Goal: Information Seeking & Learning: Learn about a topic

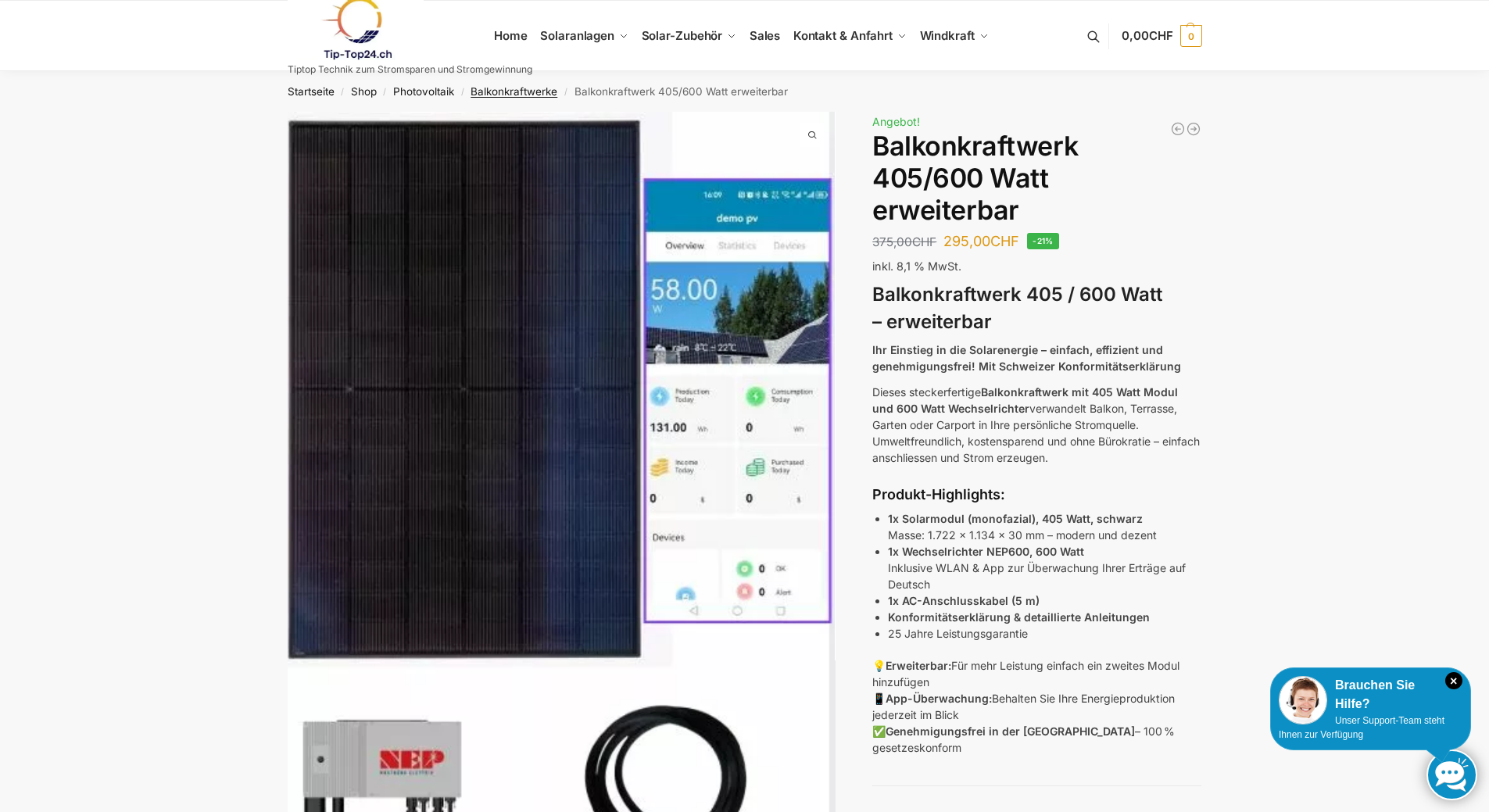
click at [547, 90] on link "Balkonkraftwerke" at bounding box center [513, 91] width 86 height 13
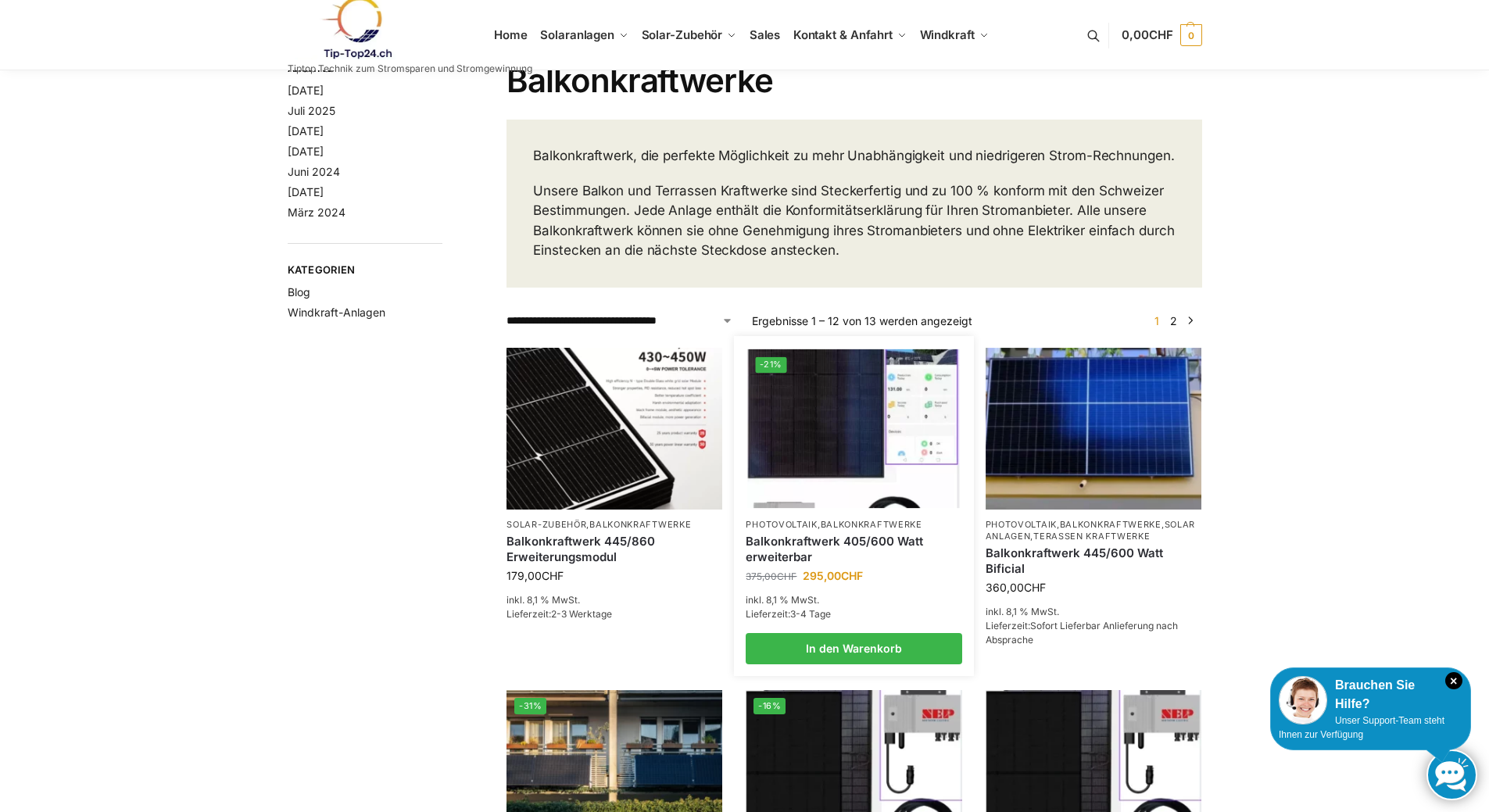
scroll to position [78, 0]
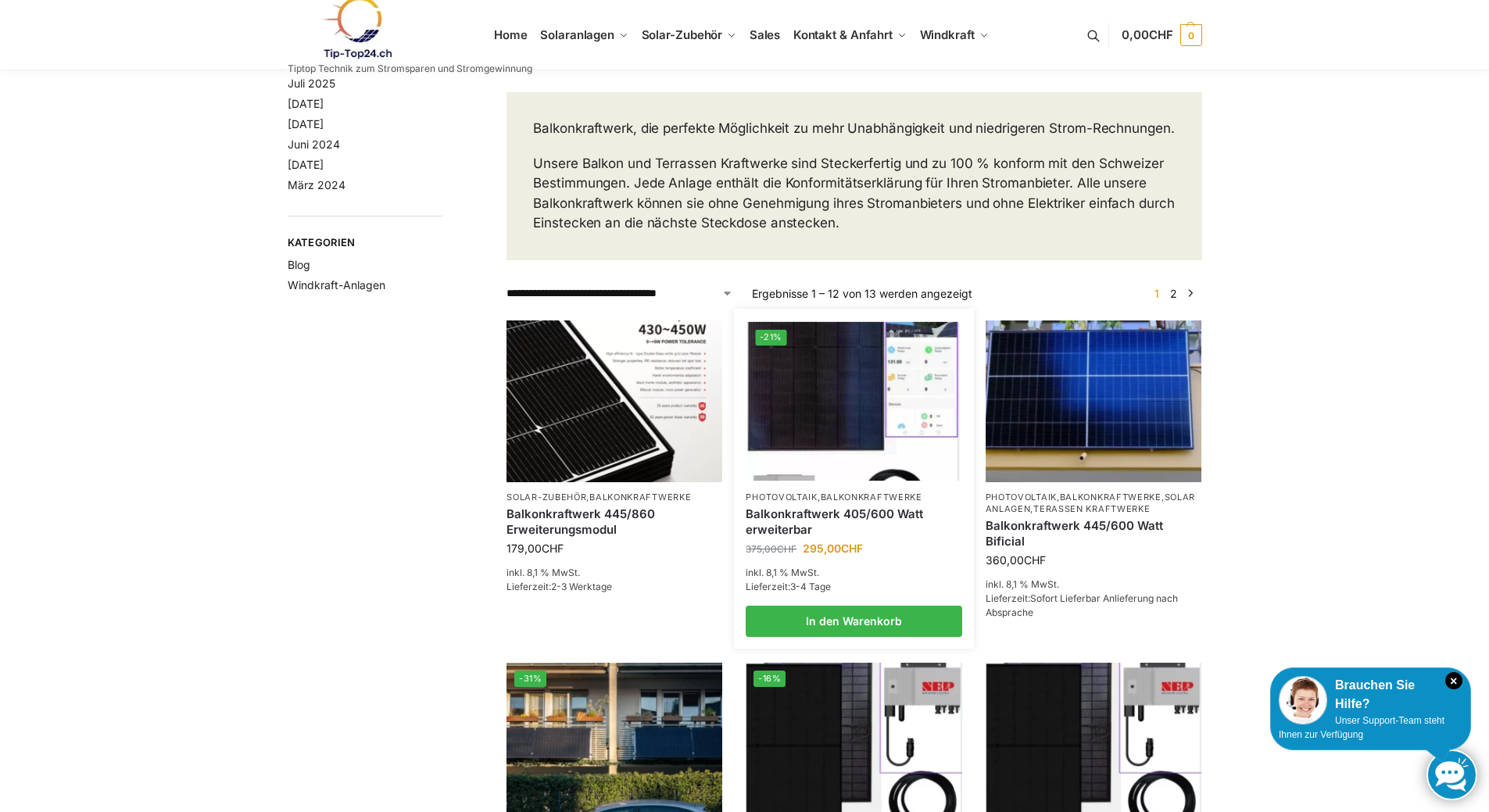
click at [840, 405] on img at bounding box center [853, 401] width 211 height 159
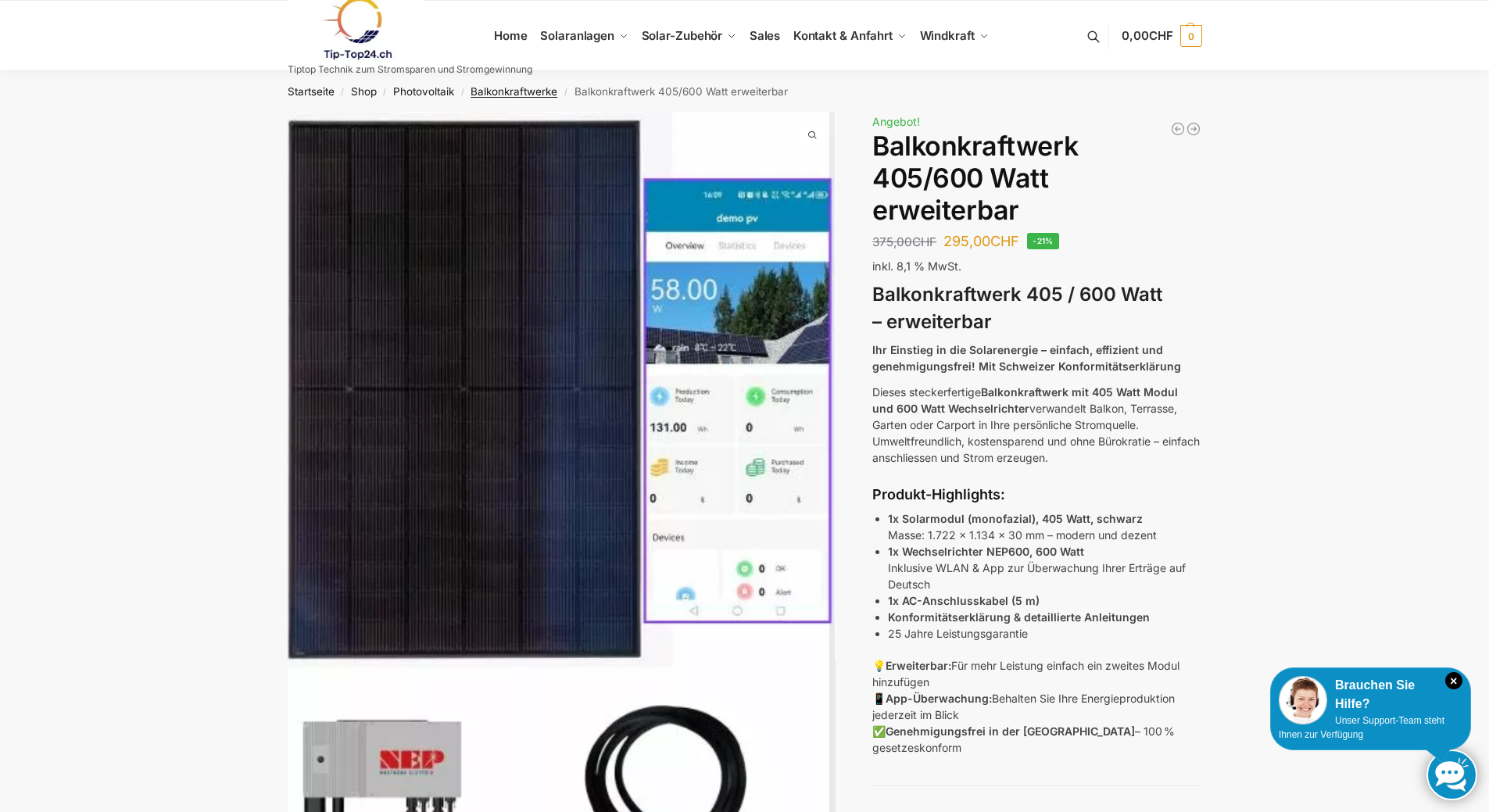
click at [519, 90] on link "Balkonkraftwerke" at bounding box center [513, 91] width 86 height 13
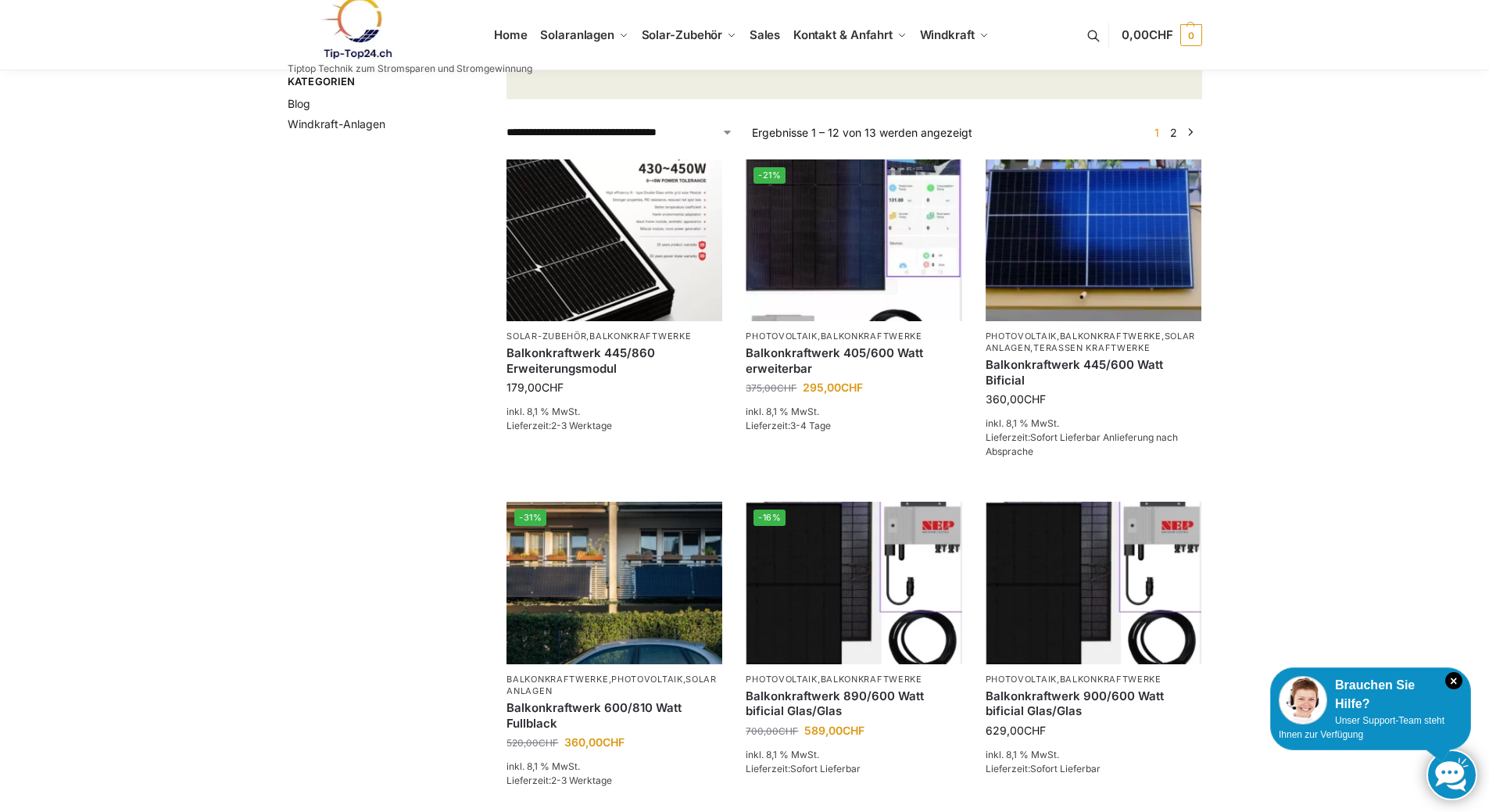
scroll to position [313, 0]
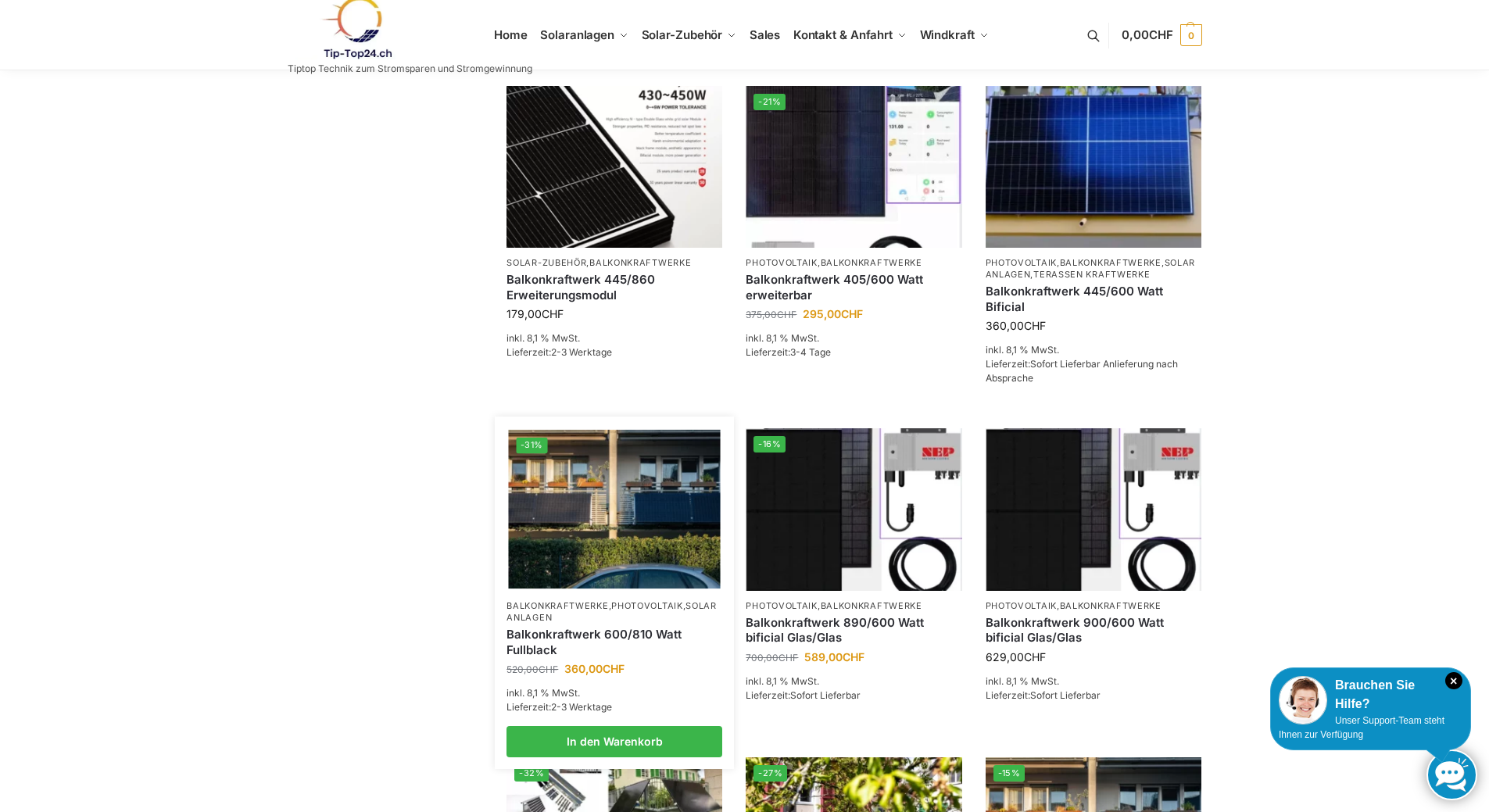
click at [536, 544] on img at bounding box center [613, 509] width 211 height 159
